Goal: Task Accomplishment & Management: Use online tool/utility

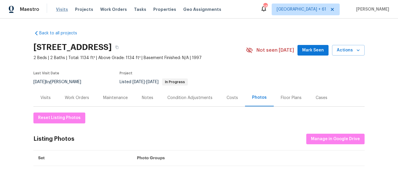
click at [60, 8] on span "Visits" at bounding box center [62, 9] width 12 height 6
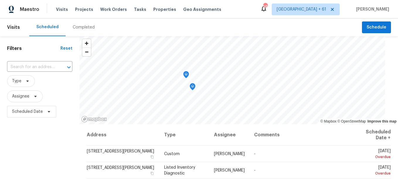
click at [80, 28] on div "Completed" at bounding box center [84, 27] width 22 height 6
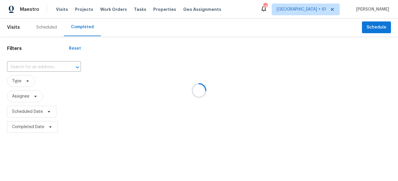
click at [51, 66] on div at bounding box center [199, 90] width 398 height 181
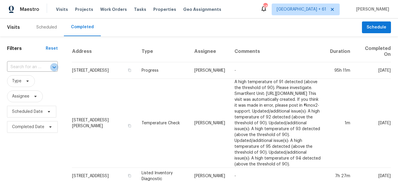
click at [51, 66] on icon "Open" at bounding box center [54, 67] width 7 height 7
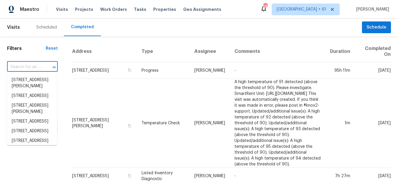
paste input "[STREET_ADDRESS]"
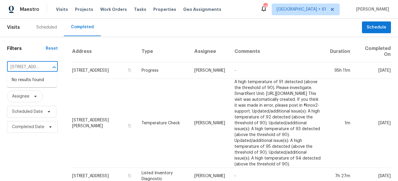
scroll to position [0, 73]
type input "[STREET_ADDRESS]"
click at [30, 94] on li "[STREET_ADDRESS]" at bounding box center [32, 90] width 50 height 10
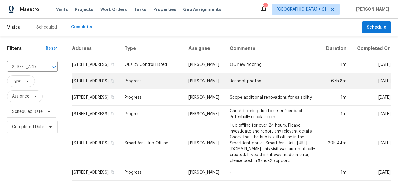
click at [125, 89] on td "Progress" at bounding box center [152, 81] width 64 height 16
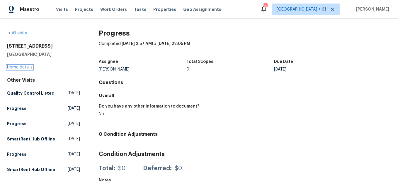
click at [27, 69] on link "Home details" at bounding box center [20, 67] width 26 height 4
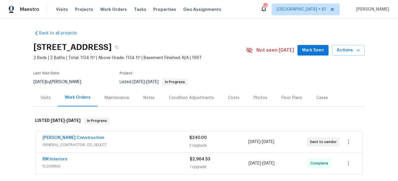
click at [255, 101] on div "Photos" at bounding box center [261, 98] width 14 height 6
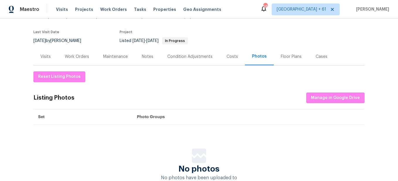
scroll to position [34, 0]
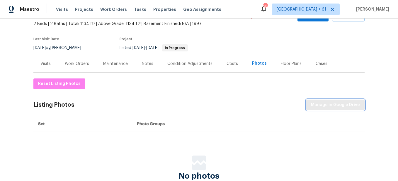
click at [321, 109] on span "Manage in Google Drive" at bounding box center [335, 104] width 49 height 7
